Goal: Find specific page/section: Find specific page/section

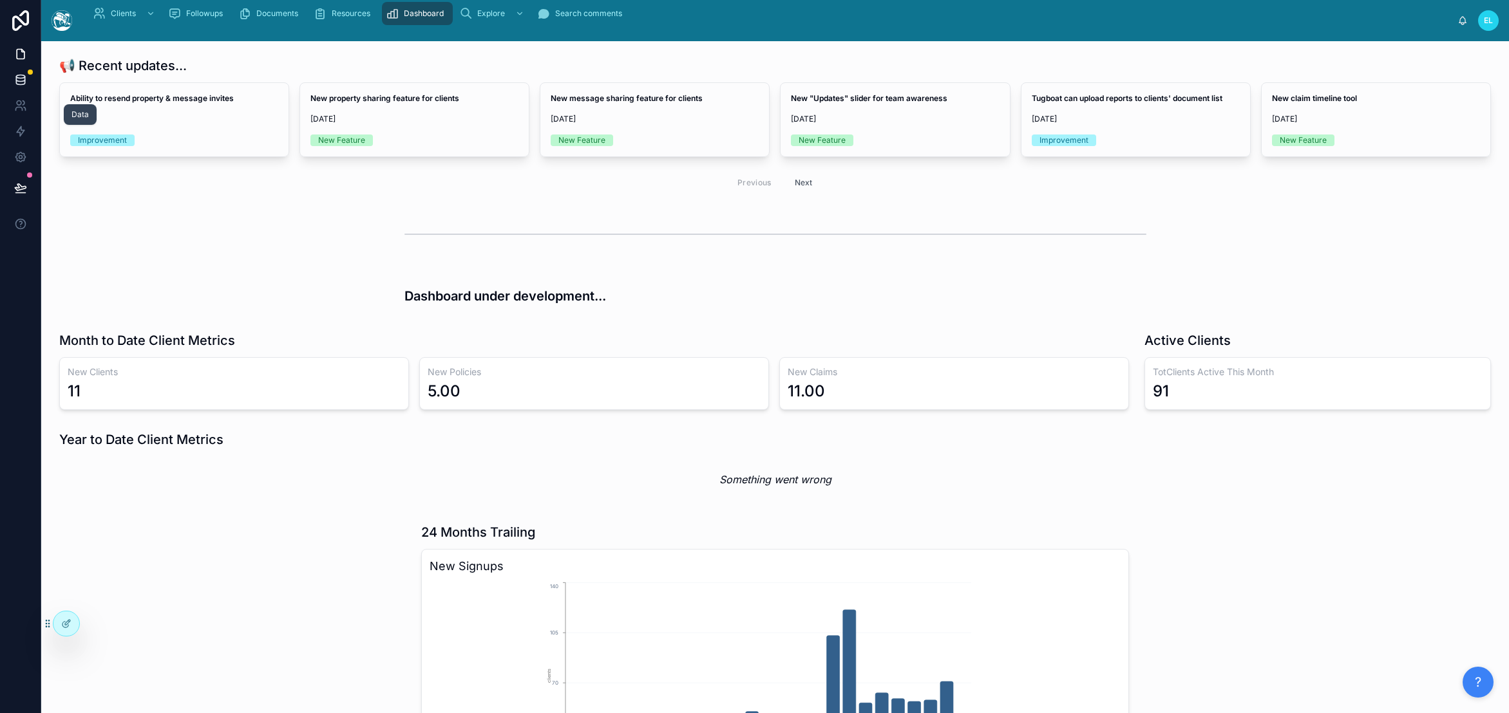
click at [24, 79] on icon at bounding box center [20, 76] width 8 height 3
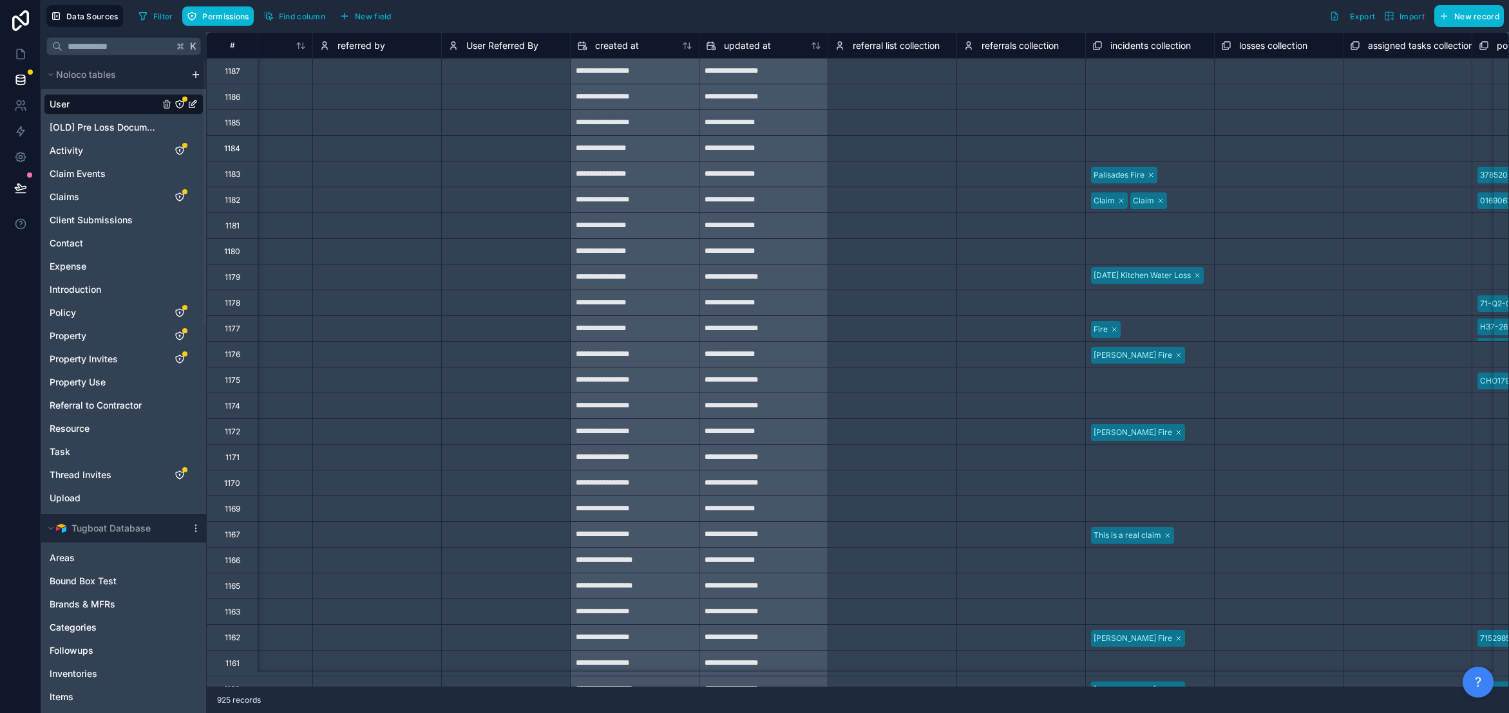
scroll to position [0, 8631]
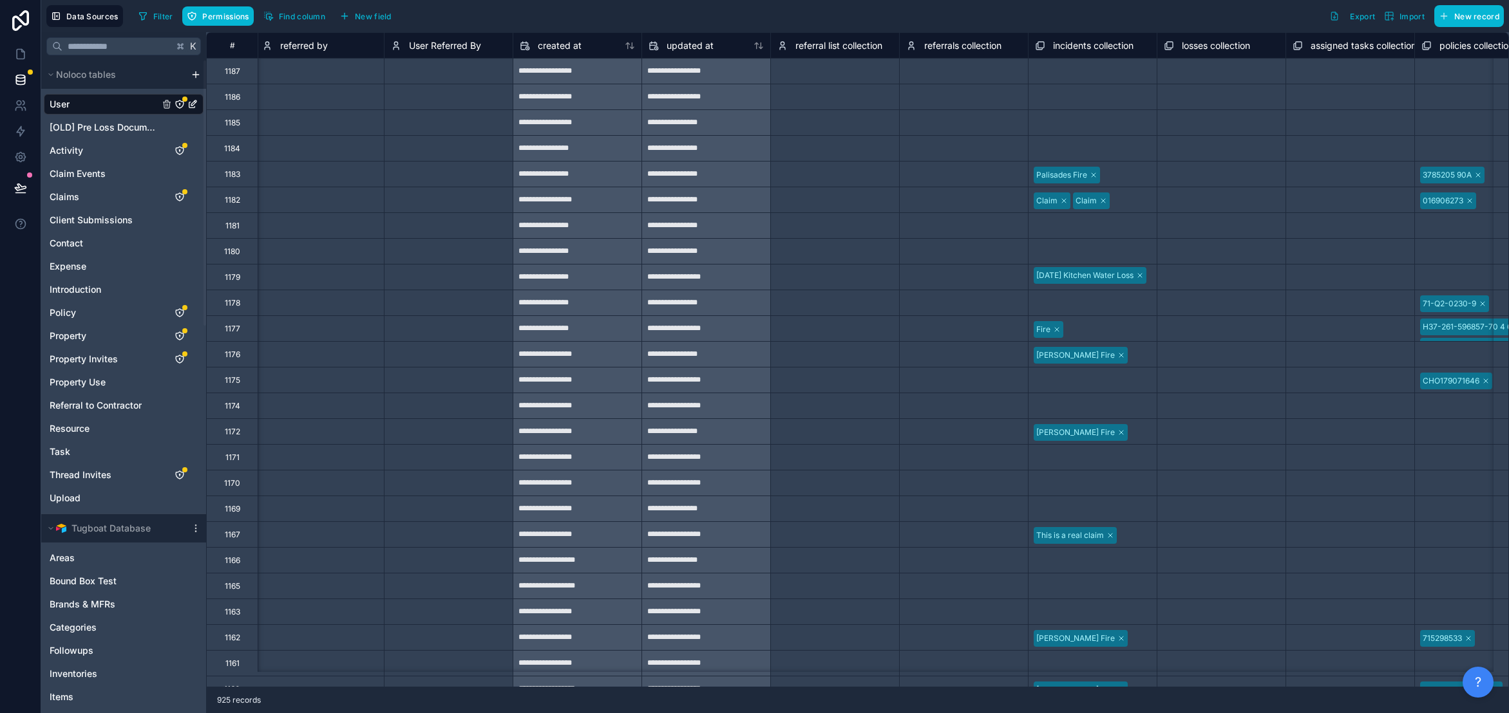
click at [821, 9] on div "Filter Permissions Find column New field Export Import New record" at bounding box center [818, 16] width 1370 height 22
click at [40, 118] on link at bounding box center [20, 106] width 41 height 26
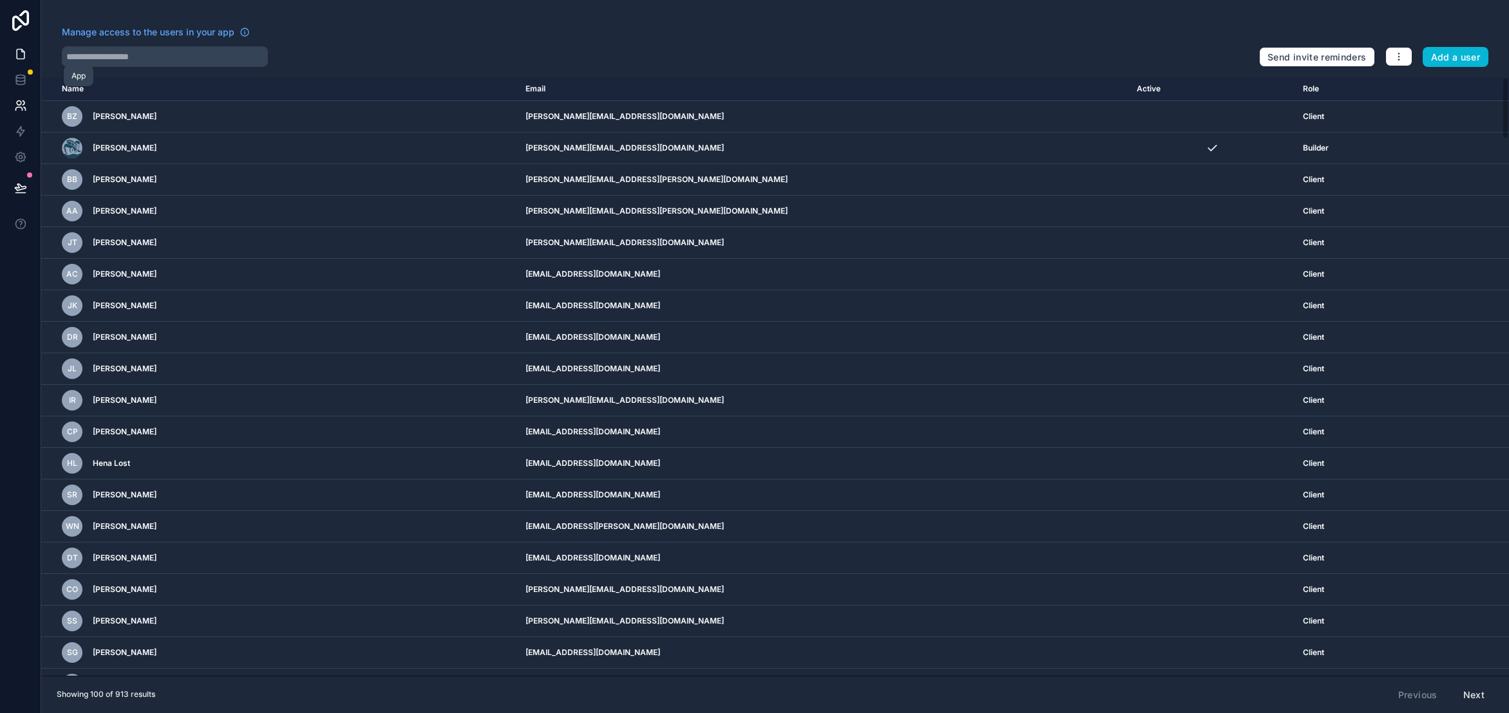
click at [27, 61] on icon at bounding box center [20, 54] width 13 height 13
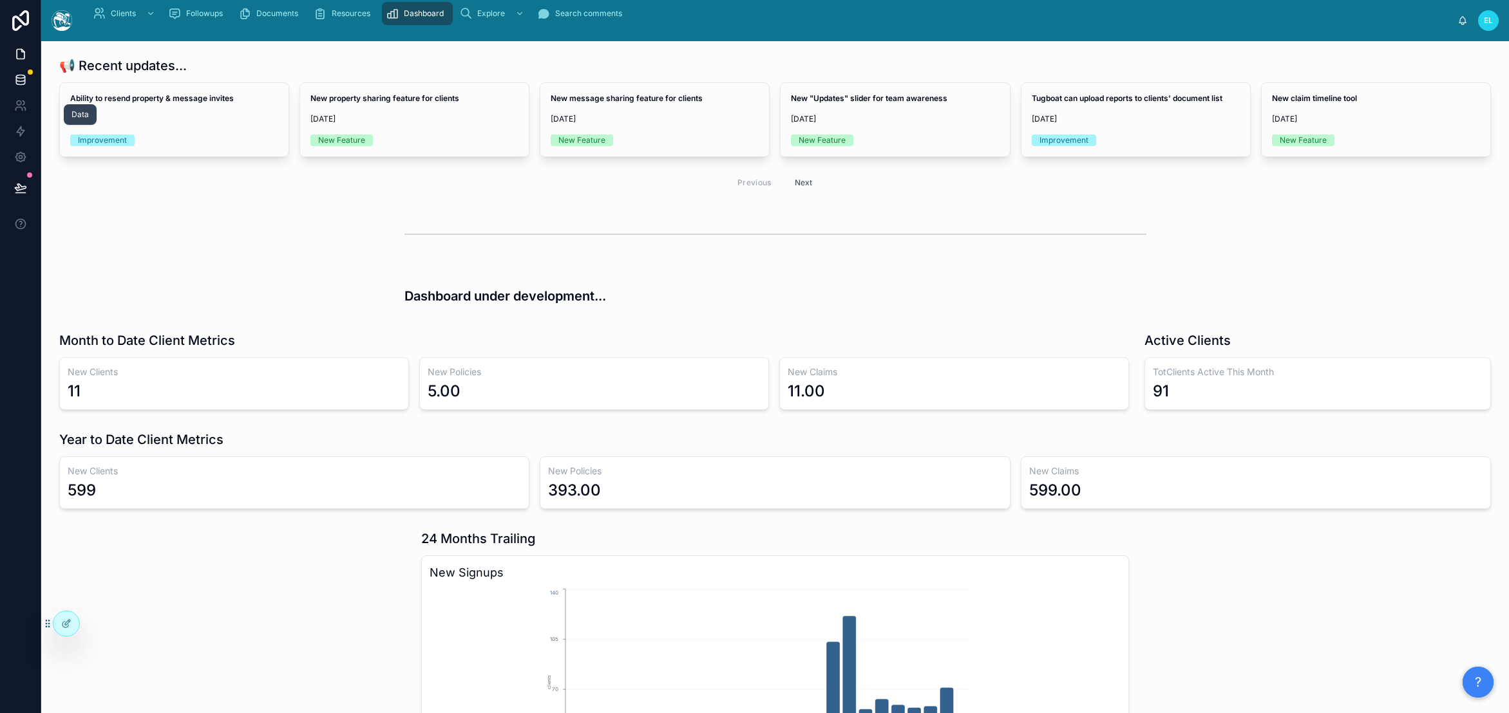
click at [26, 93] on link at bounding box center [20, 80] width 41 height 26
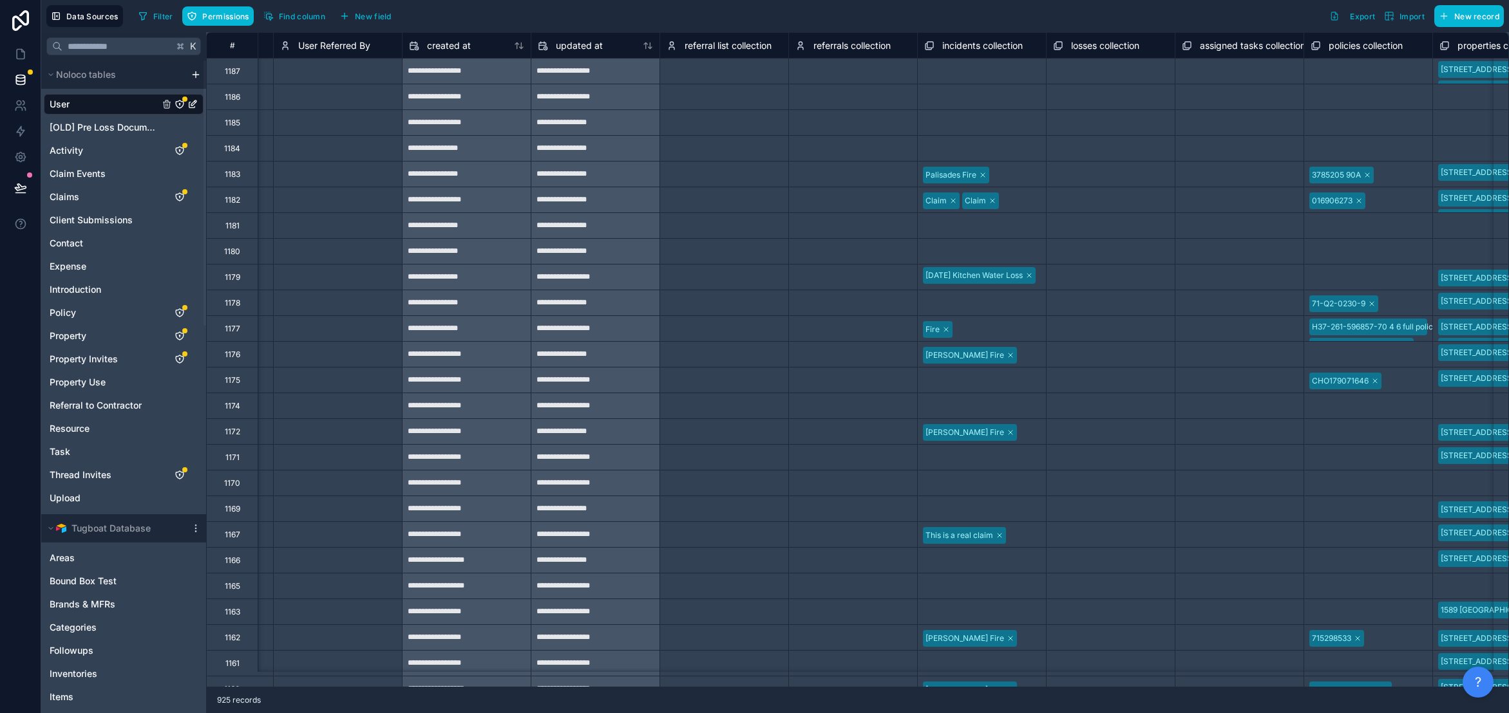
scroll to position [0, 8739]
